Goal: Find specific page/section

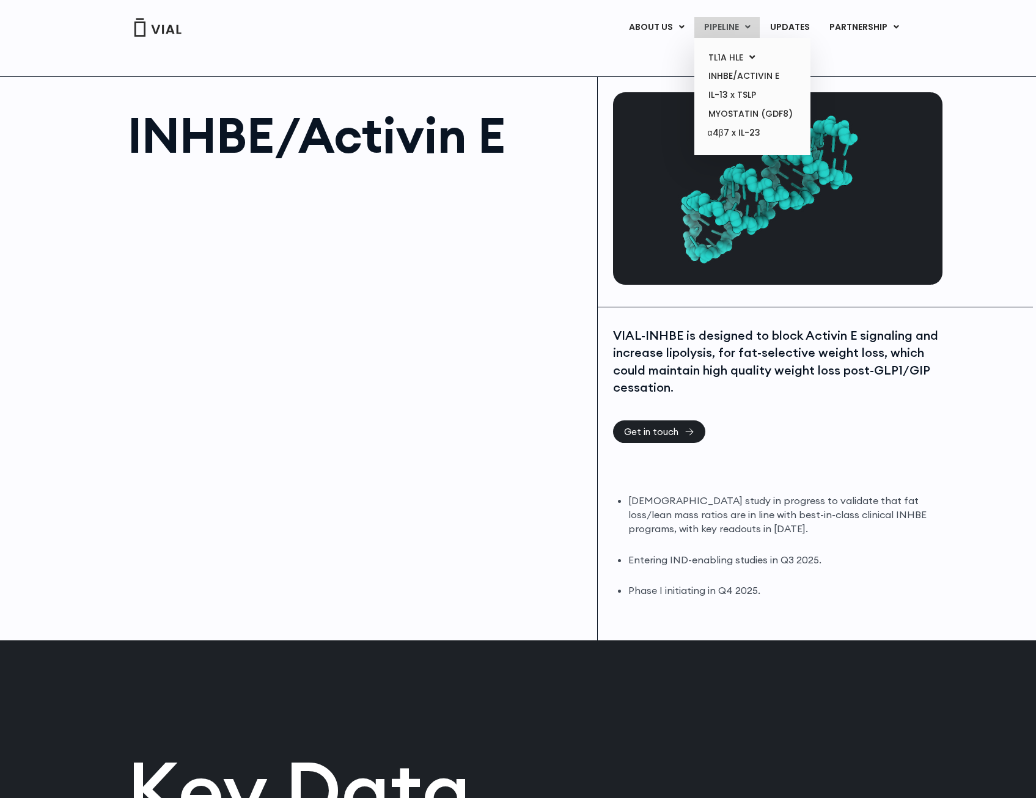
click at [725, 25] on link "PIPELINE" at bounding box center [726, 27] width 65 height 21
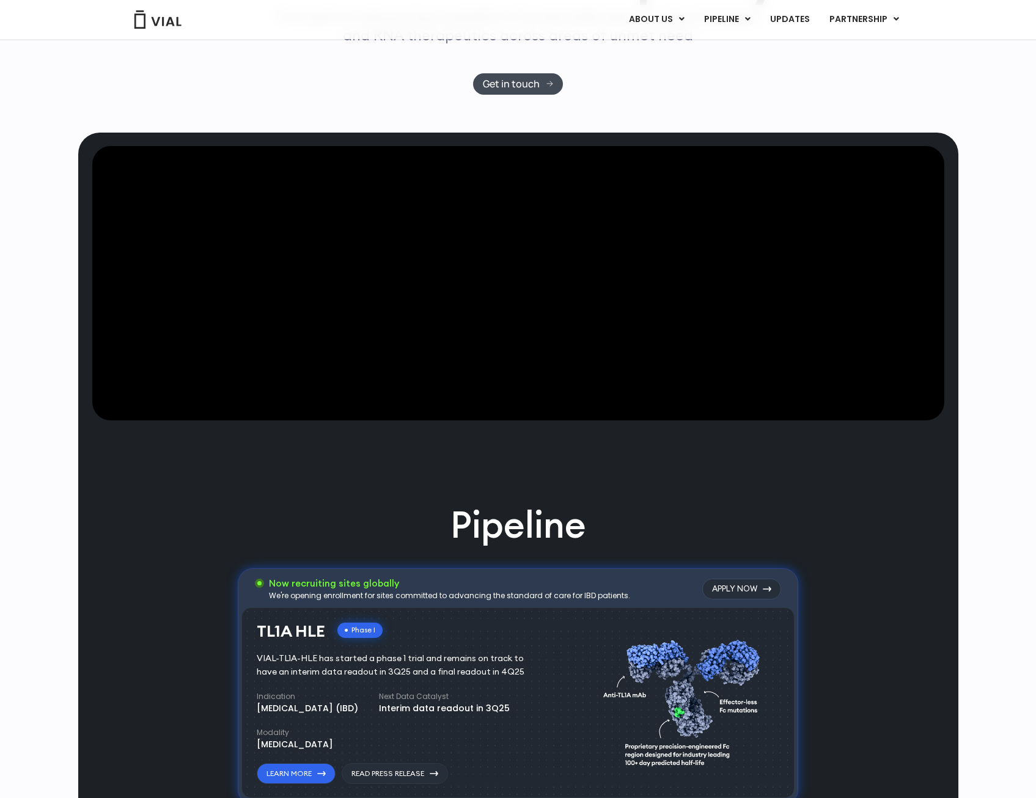
scroll to position [254, 0]
